Goal: Task Accomplishment & Management: Use online tool/utility

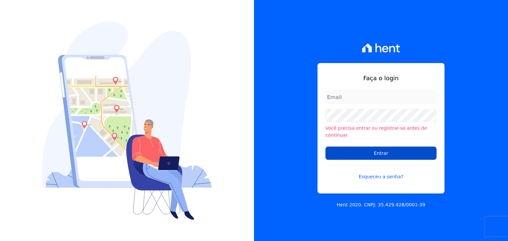
type input "[PERSON_NAME][EMAIL_ADDRESS][DOMAIN_NAME]"
click at [395, 153] on input "Entrar" at bounding box center [380, 153] width 111 height 13
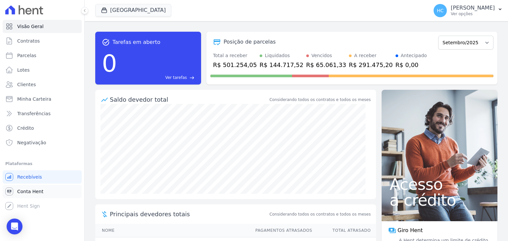
click at [34, 188] on link "Conta Hent" at bounding box center [42, 191] width 79 height 13
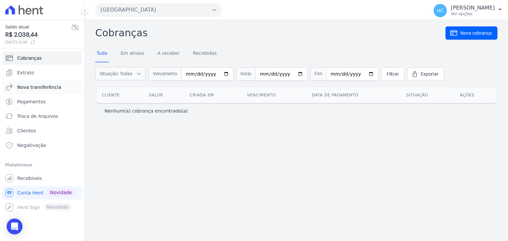
click at [32, 87] on span "Nova transferência" at bounding box center [39, 87] width 44 height 7
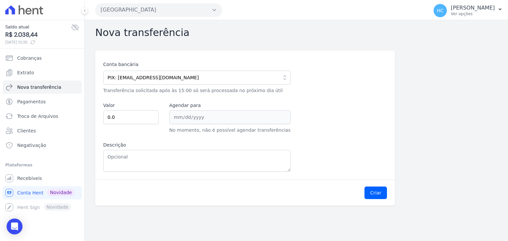
click at [23, 33] on span "R$ 2.038,44" at bounding box center [38, 34] width 66 height 9
copy span "2.038,44"
click at [144, 148] on label "Descrição" at bounding box center [196, 145] width 187 height 7
click at [144, 150] on textarea "Descrição" at bounding box center [196, 161] width 187 height 22
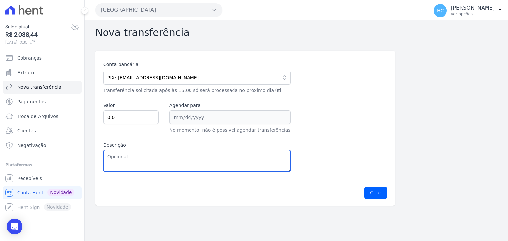
click at [162, 155] on textarea "Descrição" at bounding box center [196, 161] width 187 height 22
paste textarea "2.038,44"
click at [111, 156] on textarea "2.038,44" at bounding box center [196, 161] width 187 height 22
click at [118, 156] on textarea "2038,44" at bounding box center [196, 161] width 187 height 22
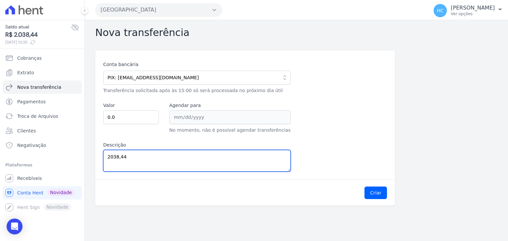
click at [118, 156] on textarea "2038,44" at bounding box center [196, 161] width 187 height 22
type textarea "2038,44"
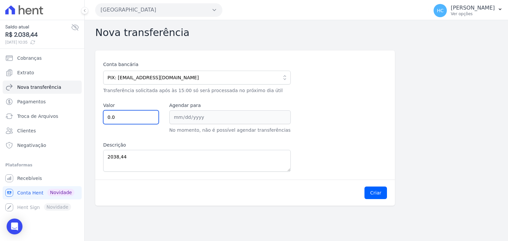
click at [120, 119] on input "0.0" at bounding box center [131, 117] width 56 height 14
paste input "2038.44"
type input "2038.44"
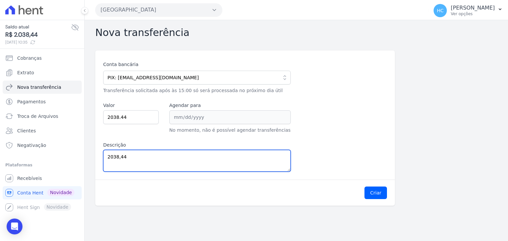
click at [177, 164] on textarea "2038,44" at bounding box center [196, 161] width 187 height 22
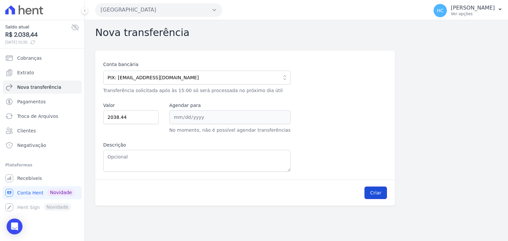
click at [370, 195] on button "Criar" at bounding box center [375, 193] width 22 height 13
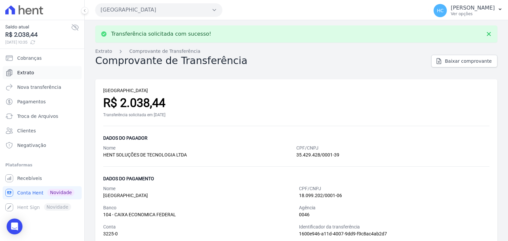
click at [27, 72] on span "Extrato" at bounding box center [25, 72] width 17 height 7
